Goal: Task Accomplishment & Management: Use online tool/utility

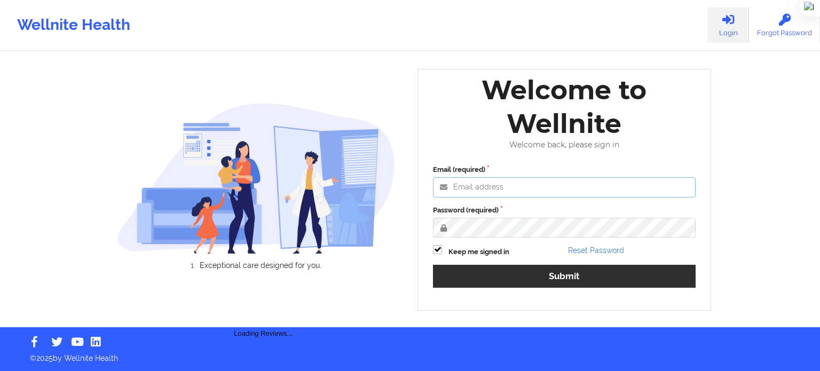
type input "[EMAIL_ADDRESS][DOMAIN_NAME]"
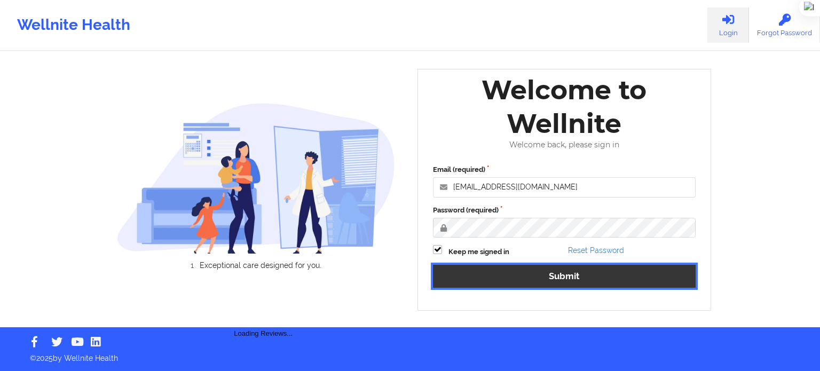
click at [509, 271] on button "Submit" at bounding box center [564, 276] width 263 height 23
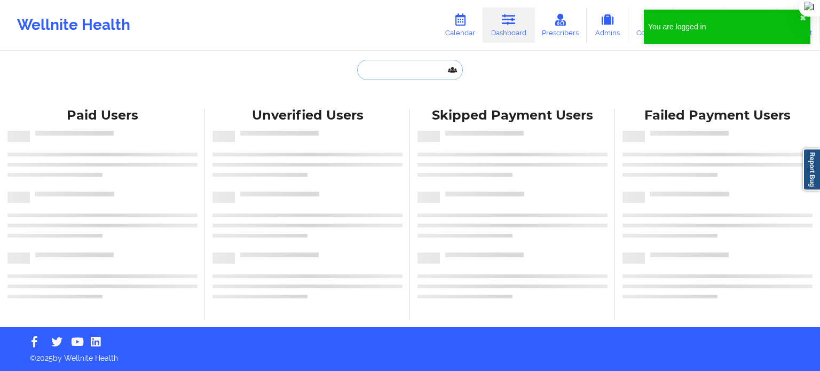
click at [438, 76] on input "text" at bounding box center [410, 70] width 106 height 20
paste input "[PERSON_NAME] [PERSON_NAME] M"
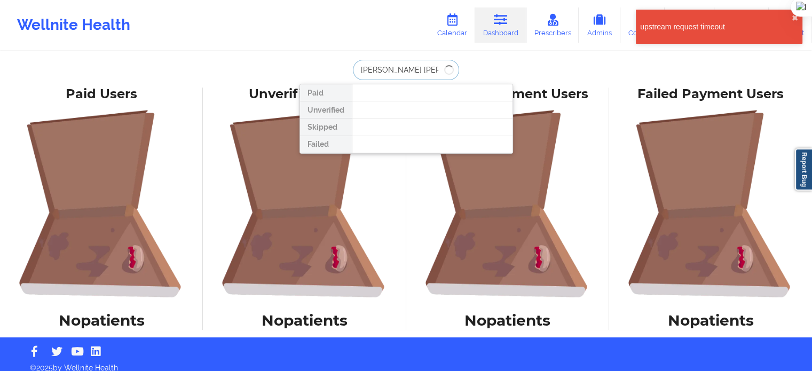
drag, startPoint x: 378, startPoint y: 69, endPoint x: 427, endPoint y: 72, distance: 49.2
click at [427, 72] on input "[PERSON_NAME] [PERSON_NAME] M" at bounding box center [406, 70] width 106 height 20
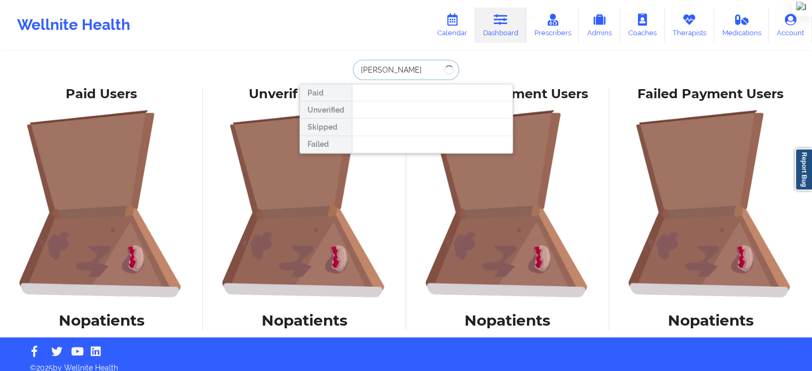
type input "[PERSON_NAME]"
click at [454, 32] on link "Calendar" at bounding box center [452, 24] width 46 height 35
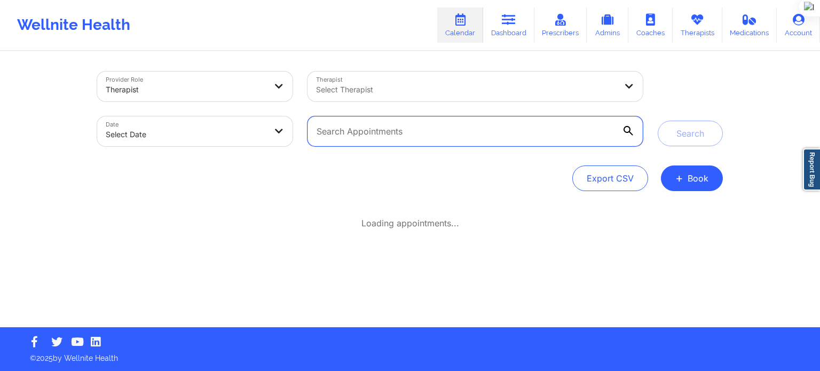
click at [562, 140] on input "text" at bounding box center [475, 131] width 335 height 30
paste input "[EMAIL_ADDRESS][DOMAIN_NAME]"
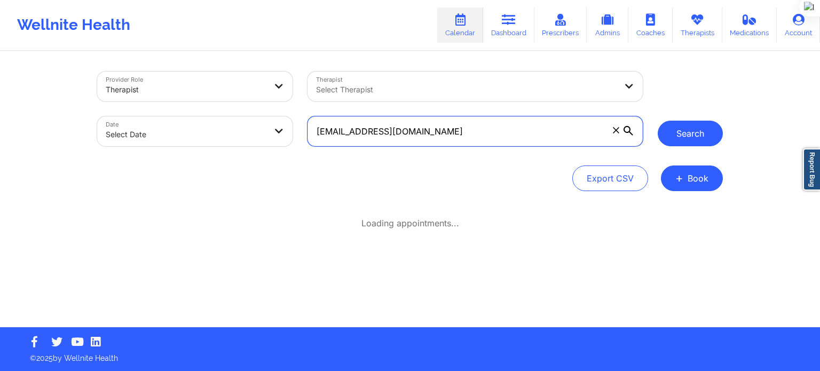
type input "[EMAIL_ADDRESS][DOMAIN_NAME]"
click at [692, 145] on button "Search" at bounding box center [690, 134] width 65 height 26
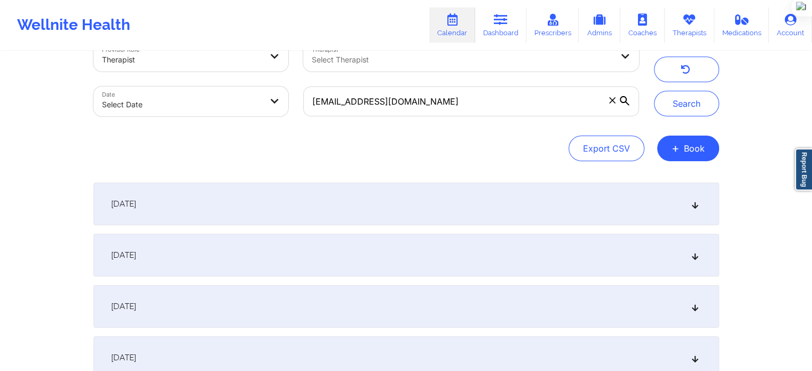
scroll to position [53, 0]
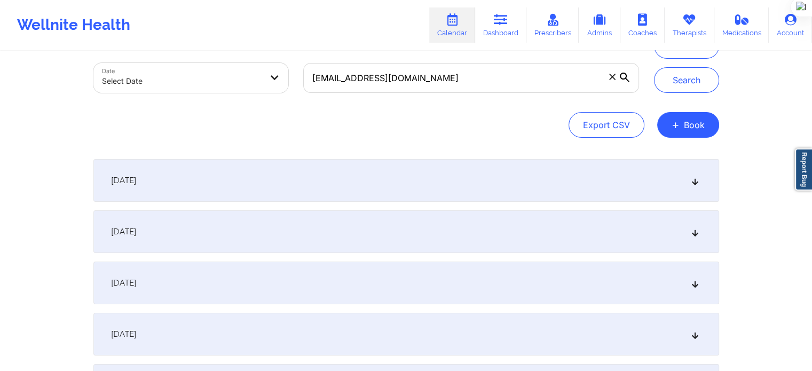
click at [402, 186] on div "[DATE]" at bounding box center [406, 180] width 626 height 43
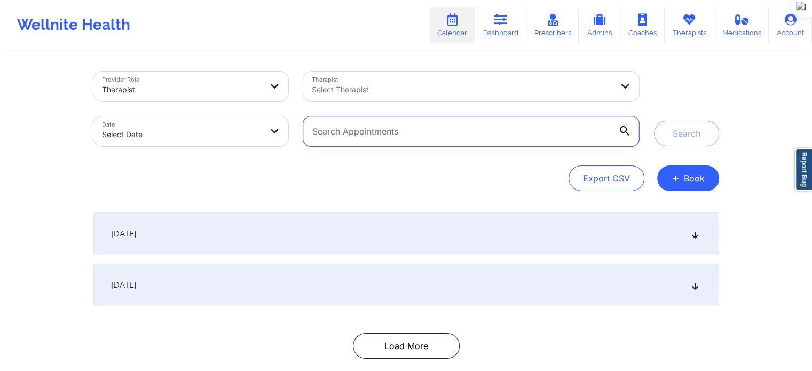
click at [365, 138] on input "text" at bounding box center [470, 131] width 335 height 30
type input "amanda"
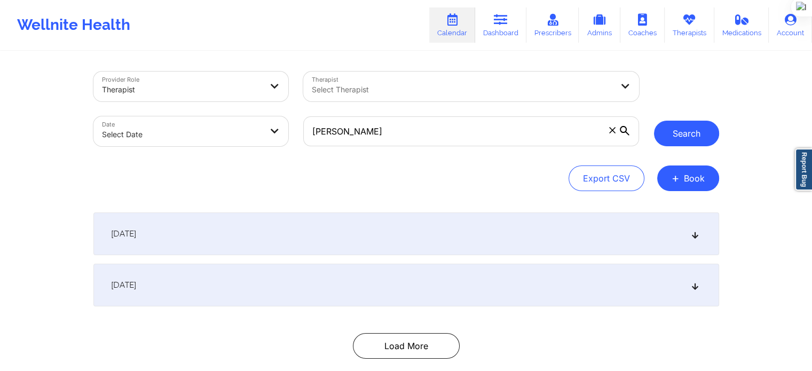
click at [688, 142] on button "Search" at bounding box center [686, 134] width 65 height 26
